Goal: Transaction & Acquisition: Download file/media

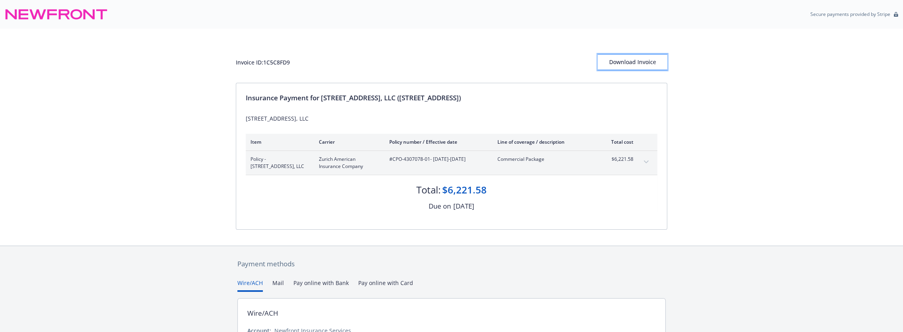
click at [633, 64] on div "Download Invoice" at bounding box center [633, 61] width 70 height 15
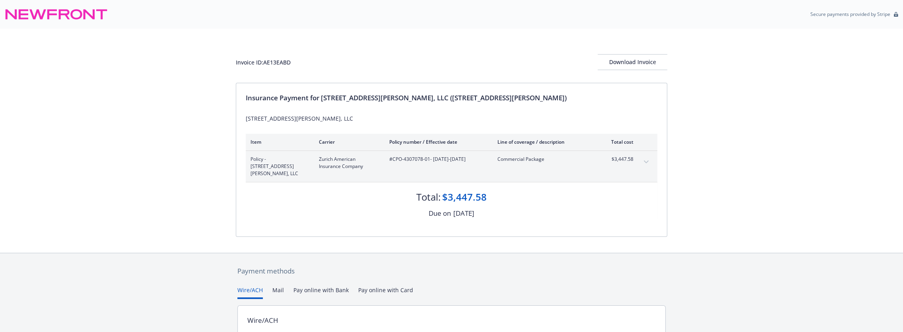
click at [645, 163] on icon "expand content" at bounding box center [646, 161] width 5 height 3
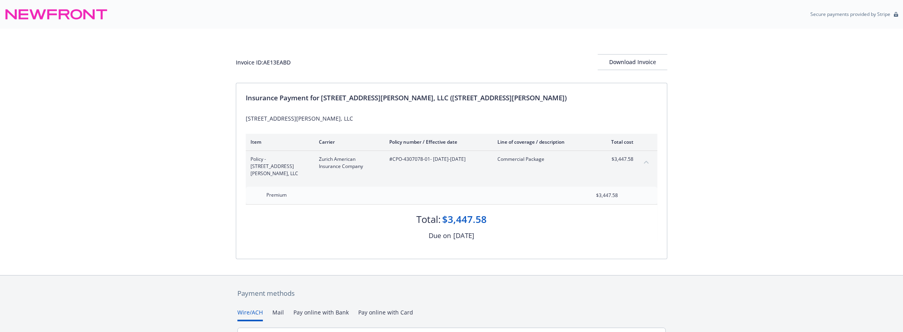
click at [645, 163] on icon "collapse content" at bounding box center [646, 161] width 5 height 3
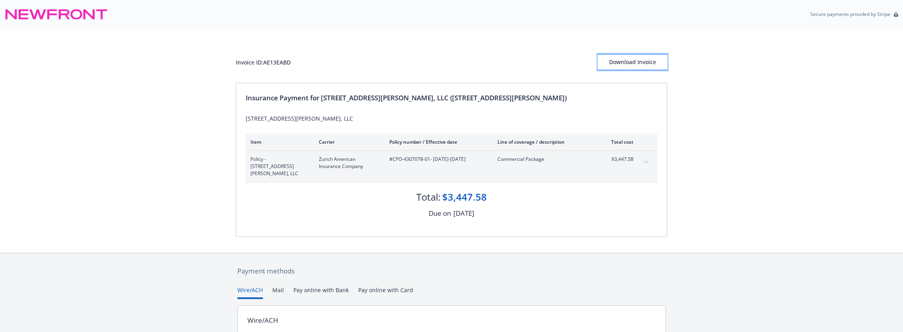
click at [635, 60] on div "Download Invoice" at bounding box center [633, 61] width 70 height 15
